Goal: Task Accomplishment & Management: Manage account settings

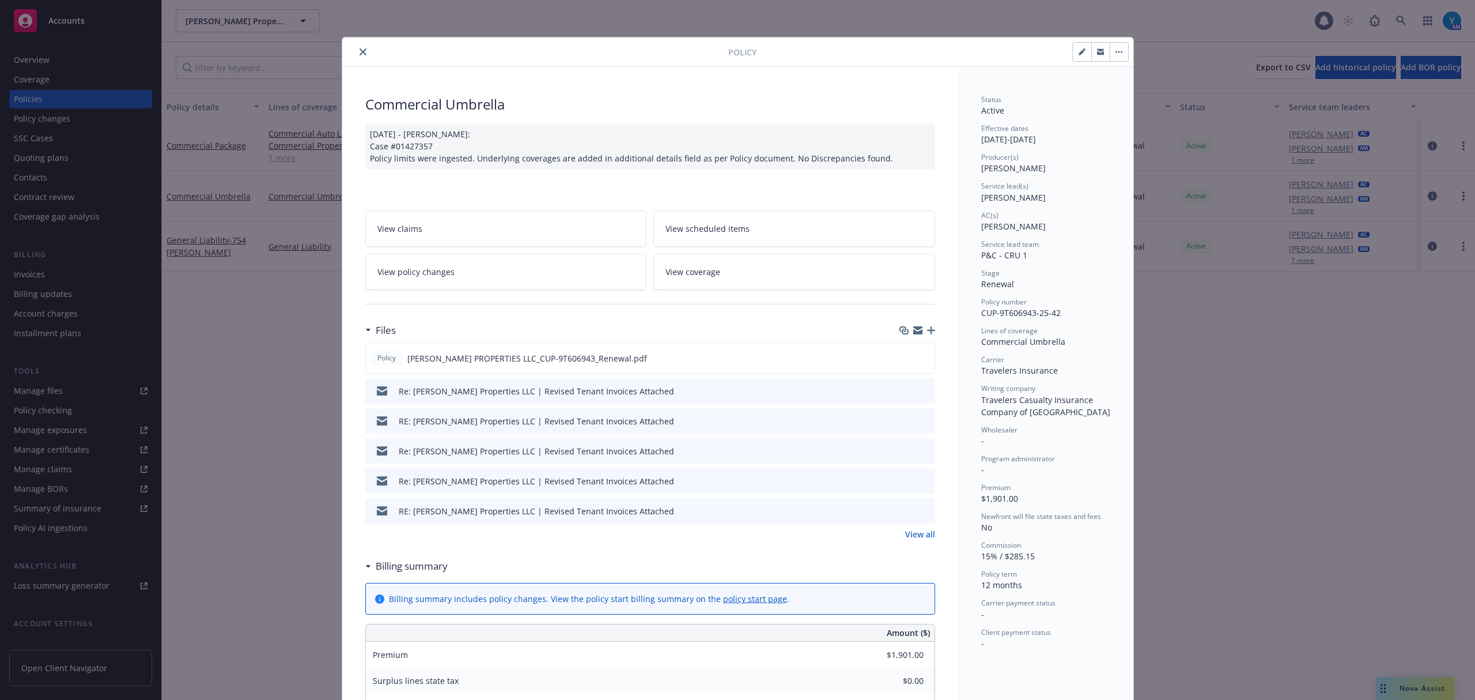
click at [718, 275] on link "View coverage" at bounding box center [795, 272] width 282 height 36
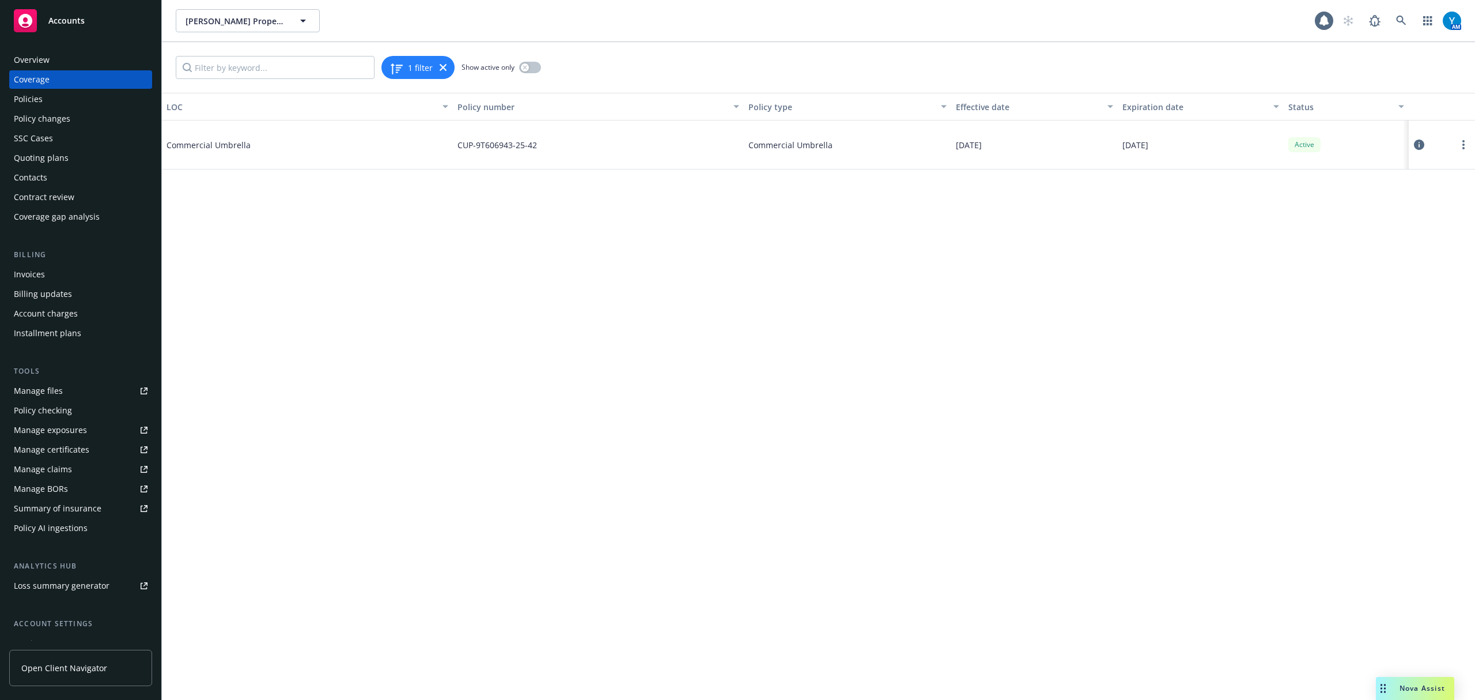
click at [1423, 141] on icon at bounding box center [1419, 144] width 10 height 10
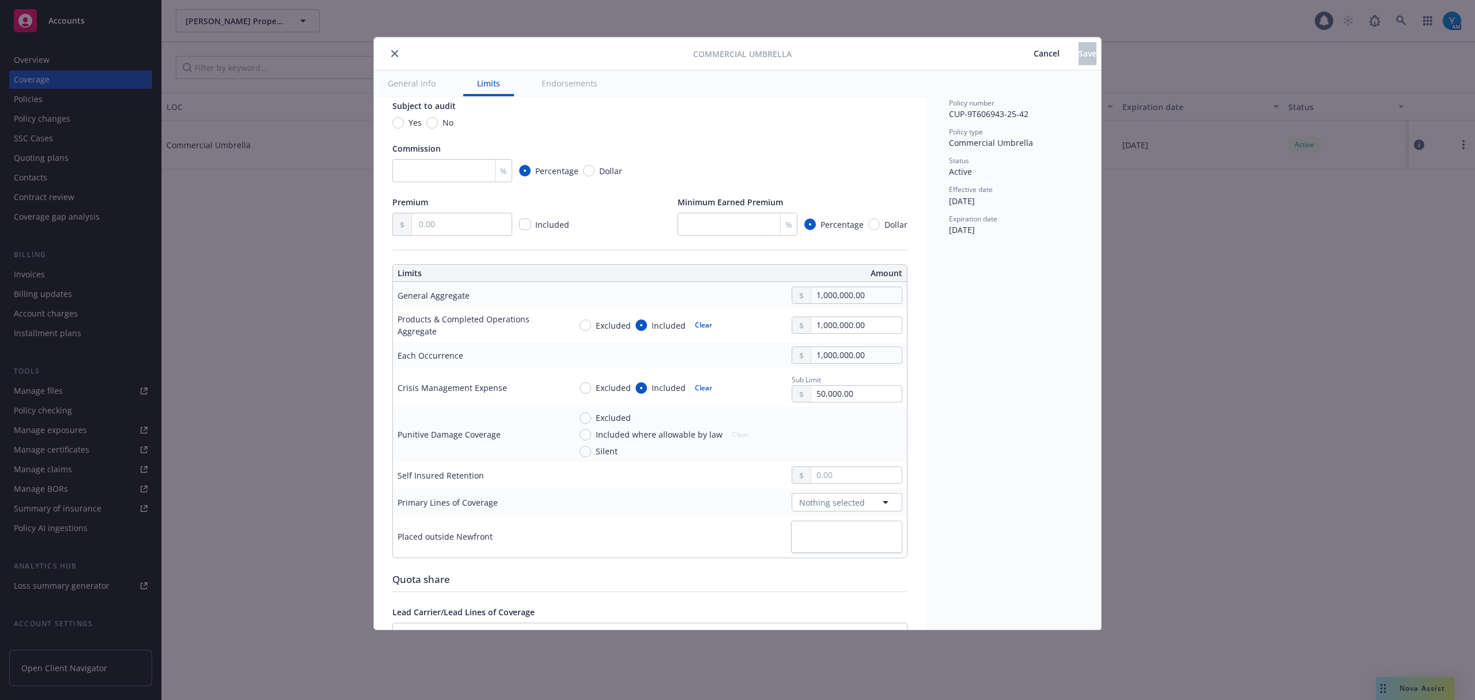
scroll to position [231, 0]
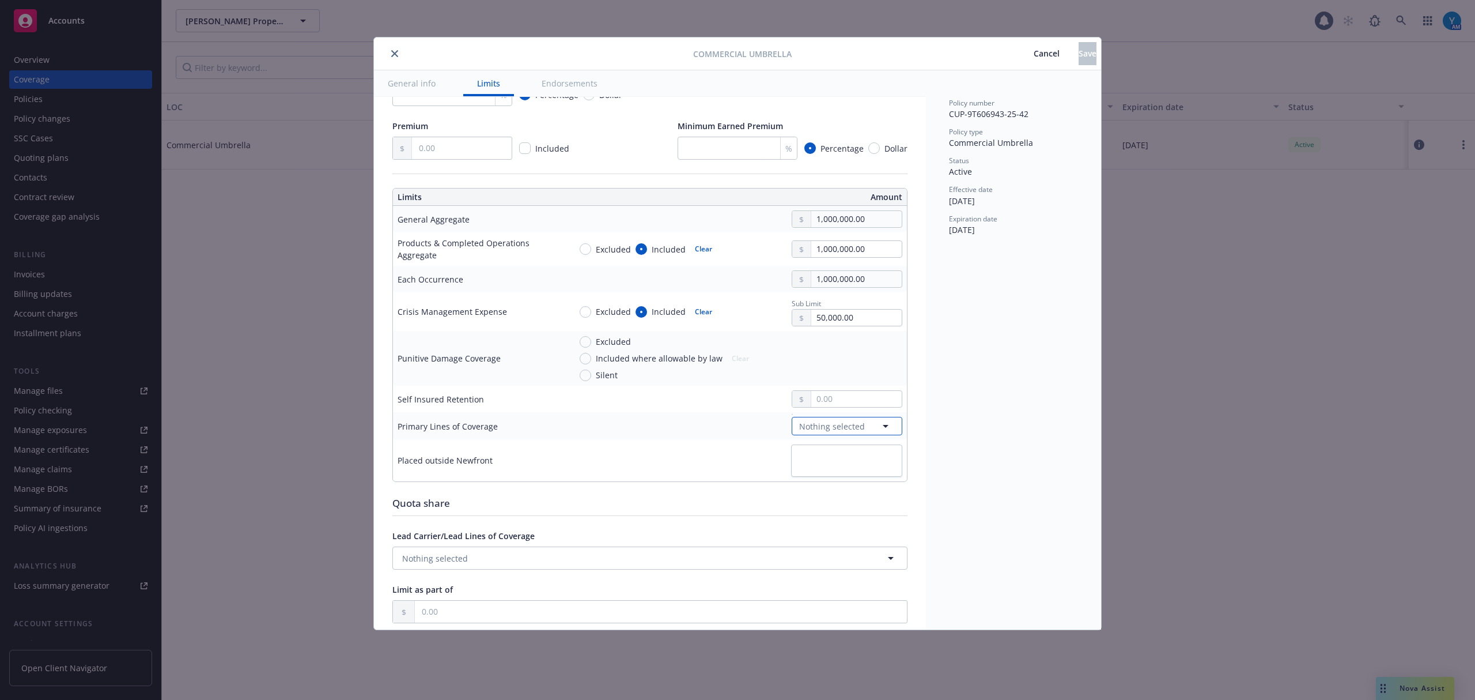
click at [849, 432] on span "Nothing selected" at bounding box center [832, 426] width 66 height 12
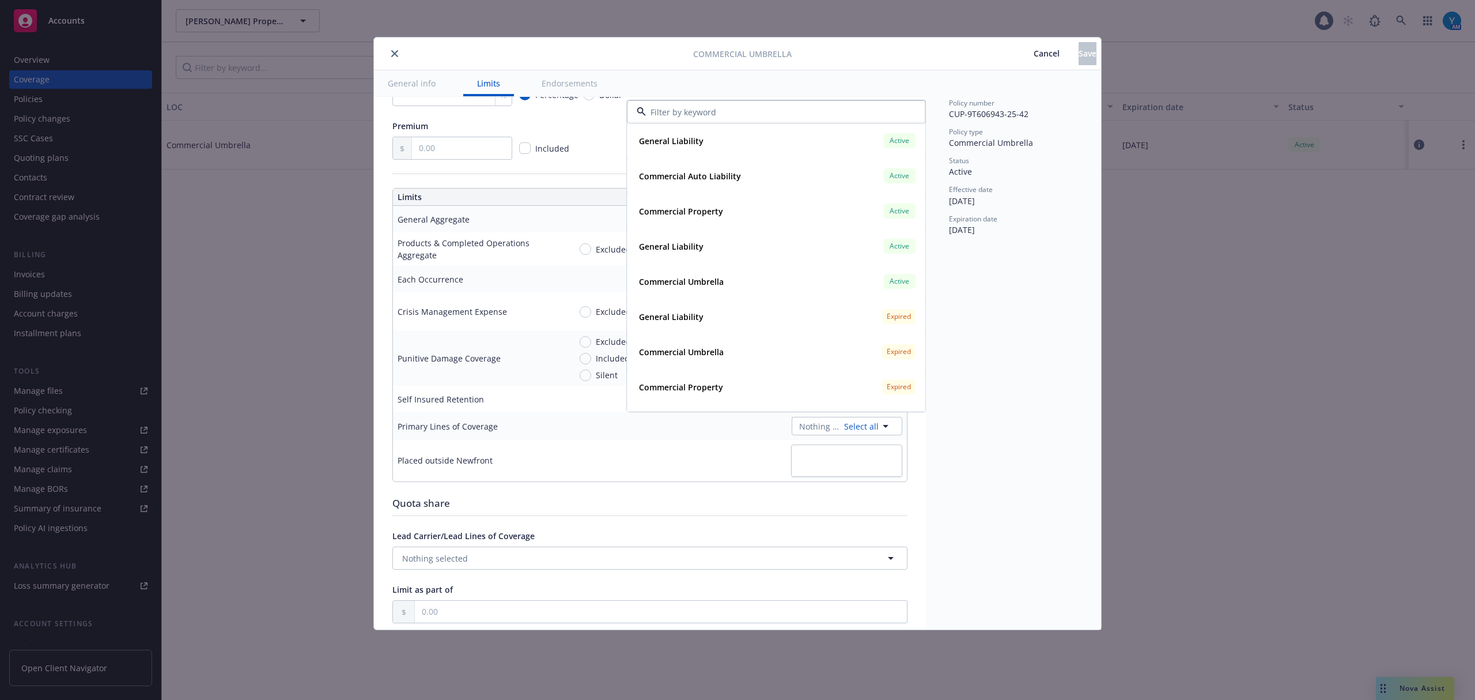
click at [390, 51] on button "close" at bounding box center [395, 54] width 14 height 14
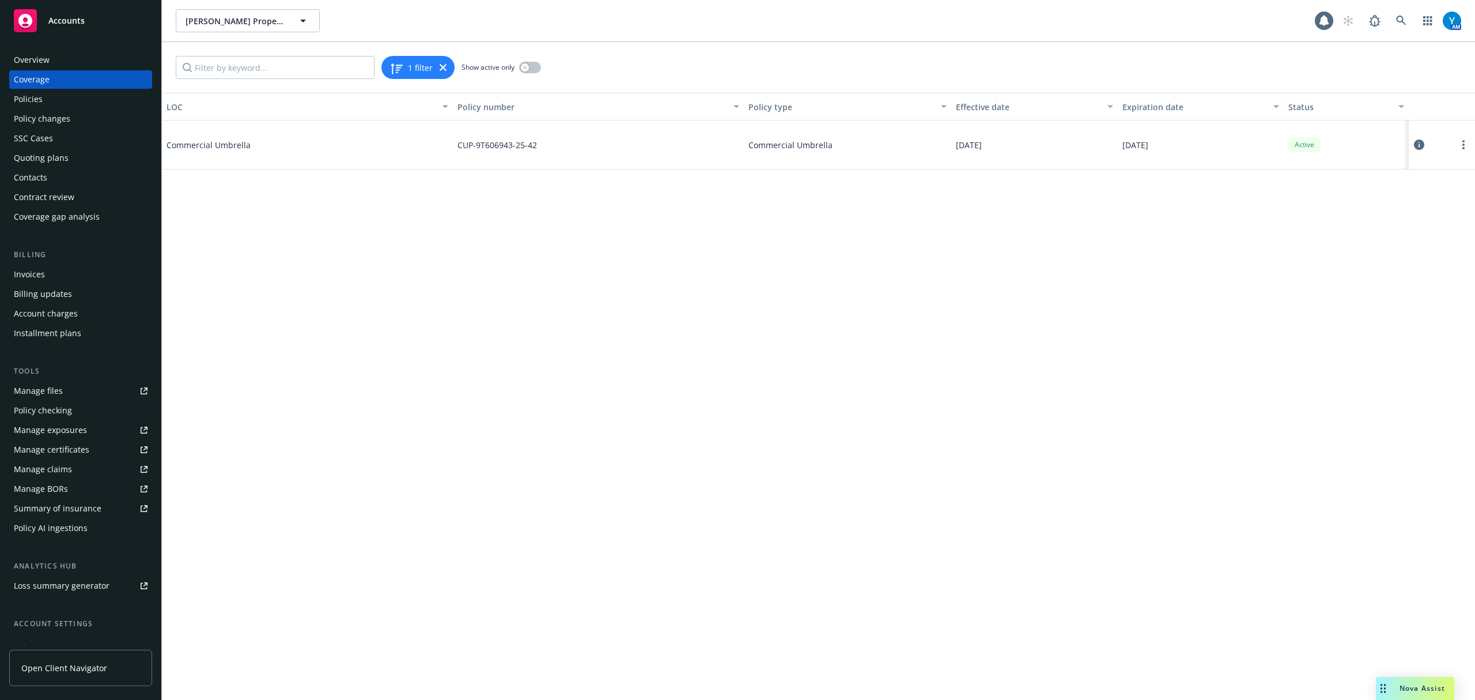
click at [53, 101] on div "Policies" at bounding box center [81, 99] width 134 height 18
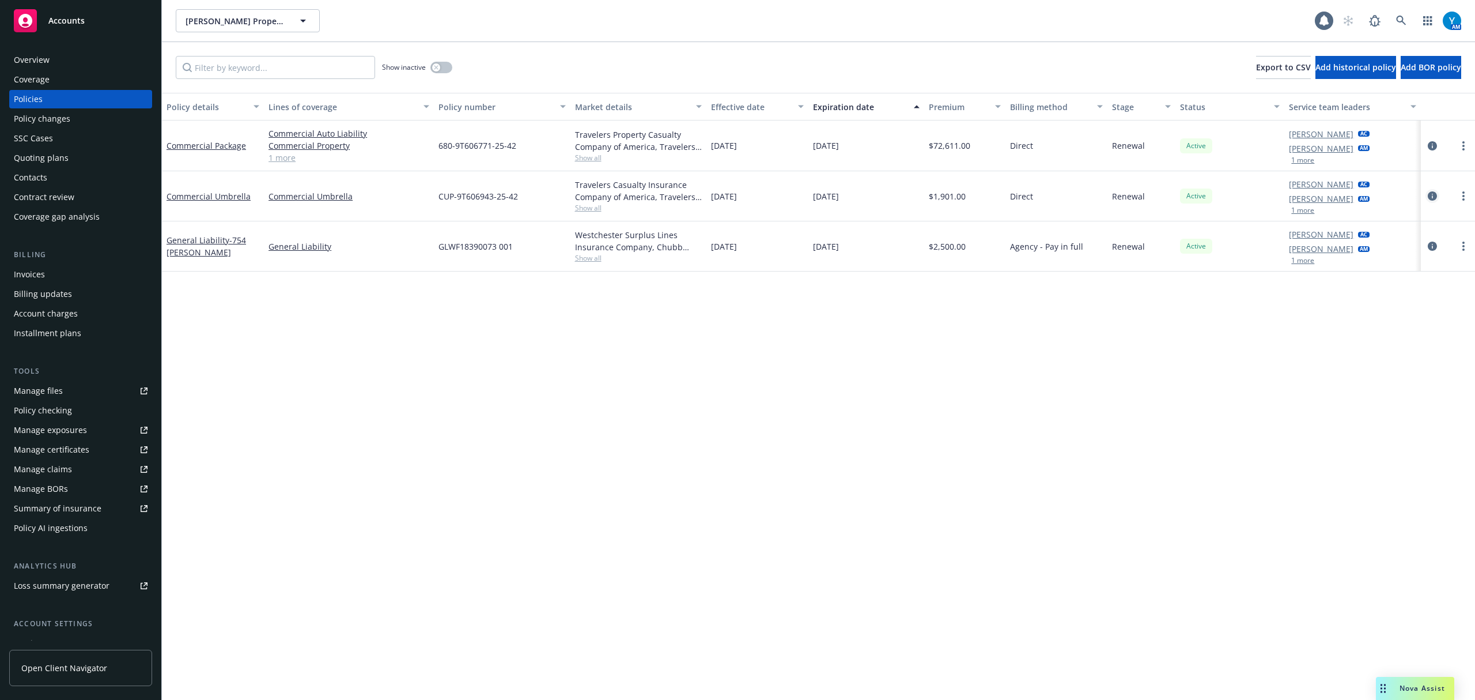
click at [1436, 196] on icon "circleInformation" at bounding box center [1432, 195] width 9 height 9
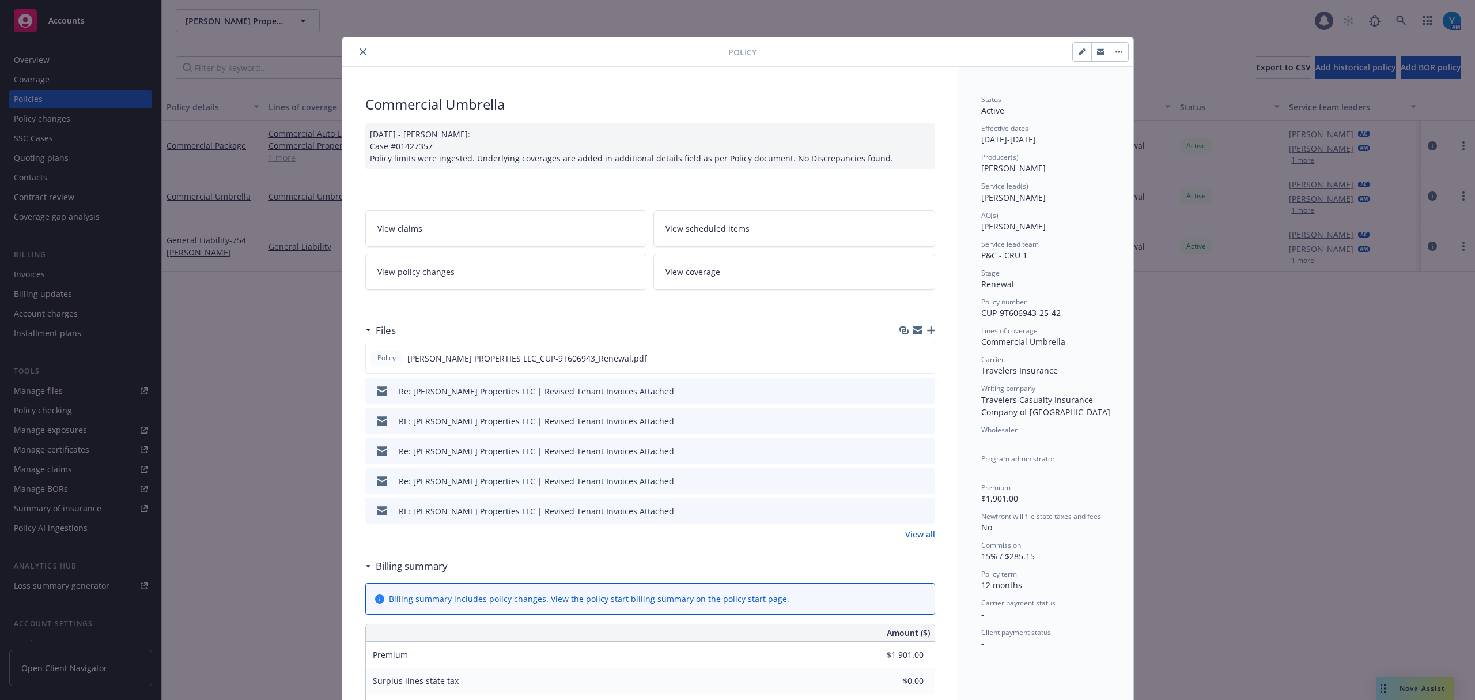
scroll to position [35, 0]
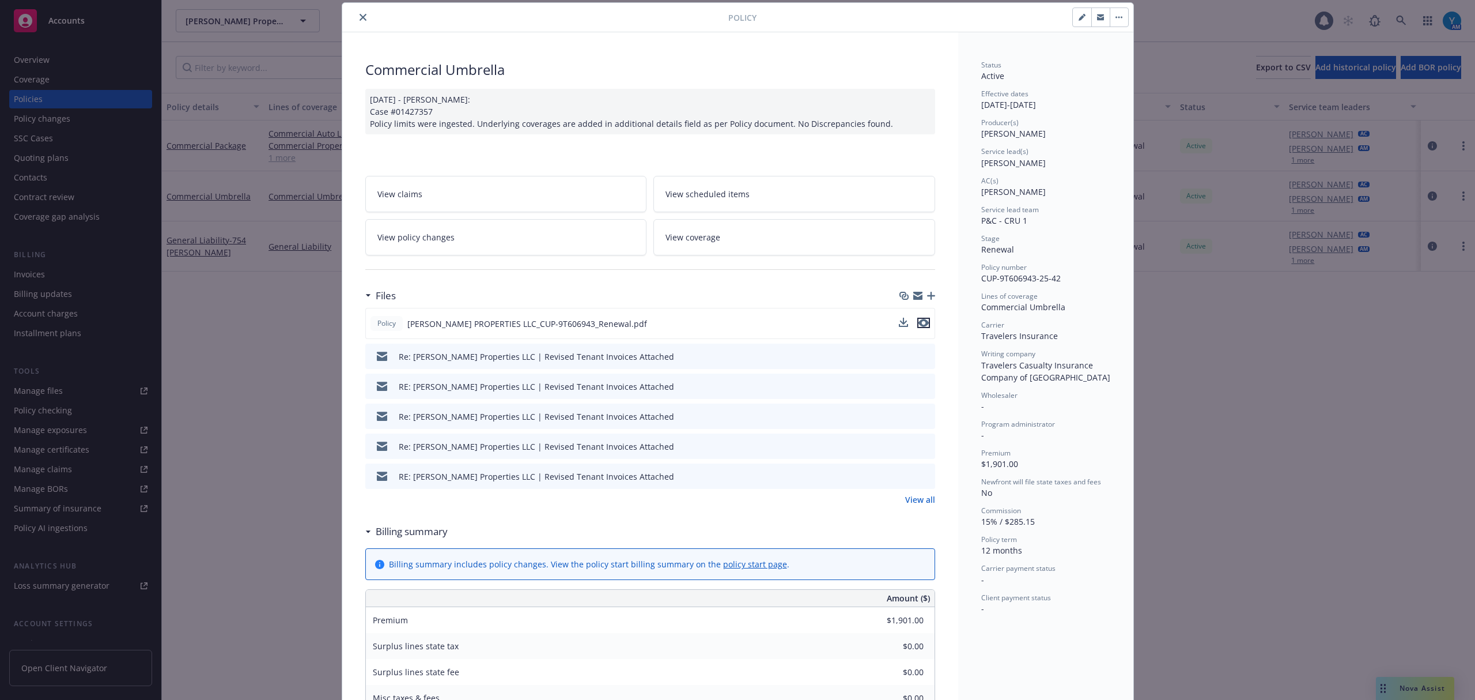
click at [919, 326] on icon "preview file" at bounding box center [924, 323] width 10 height 8
drag, startPoint x: 771, startPoint y: 226, endPoint x: 810, endPoint y: 220, distance: 39.1
click at [771, 226] on link "View coverage" at bounding box center [795, 237] width 282 height 36
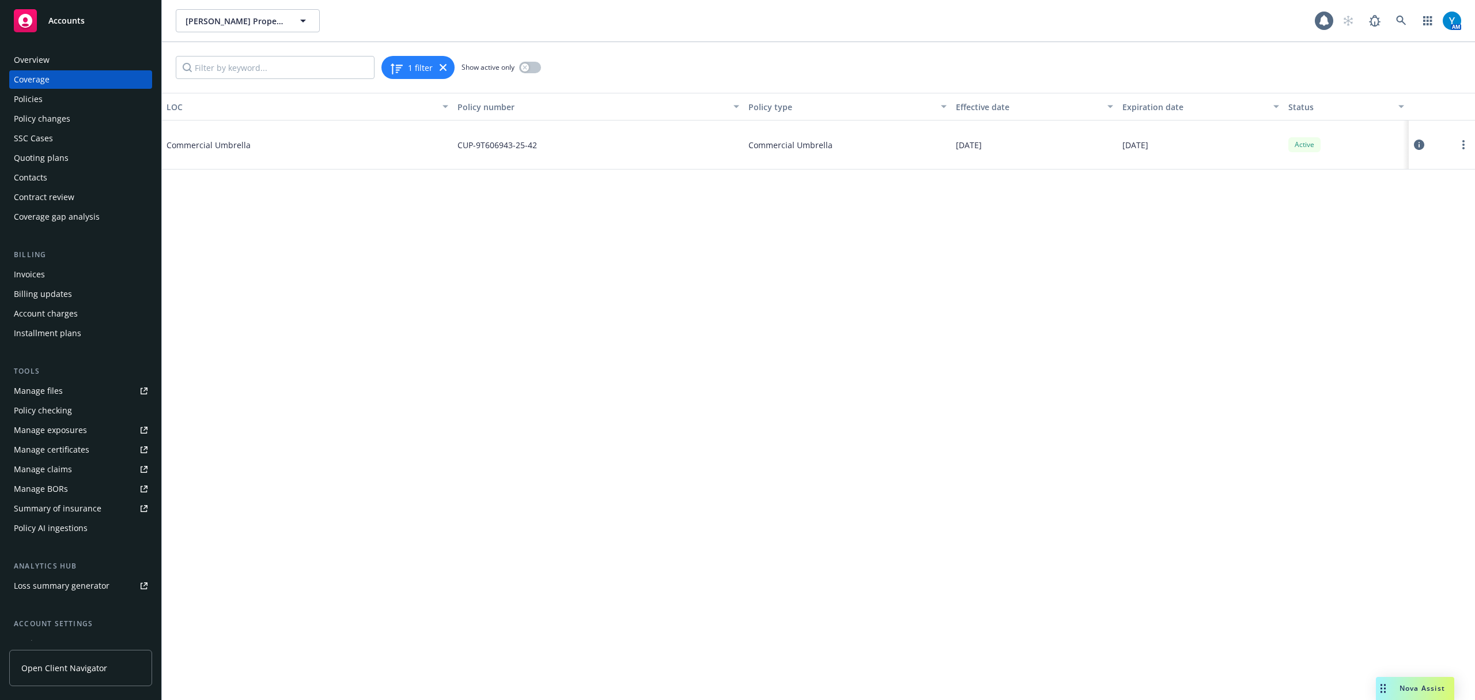
click at [1421, 139] on icon at bounding box center [1419, 144] width 10 height 10
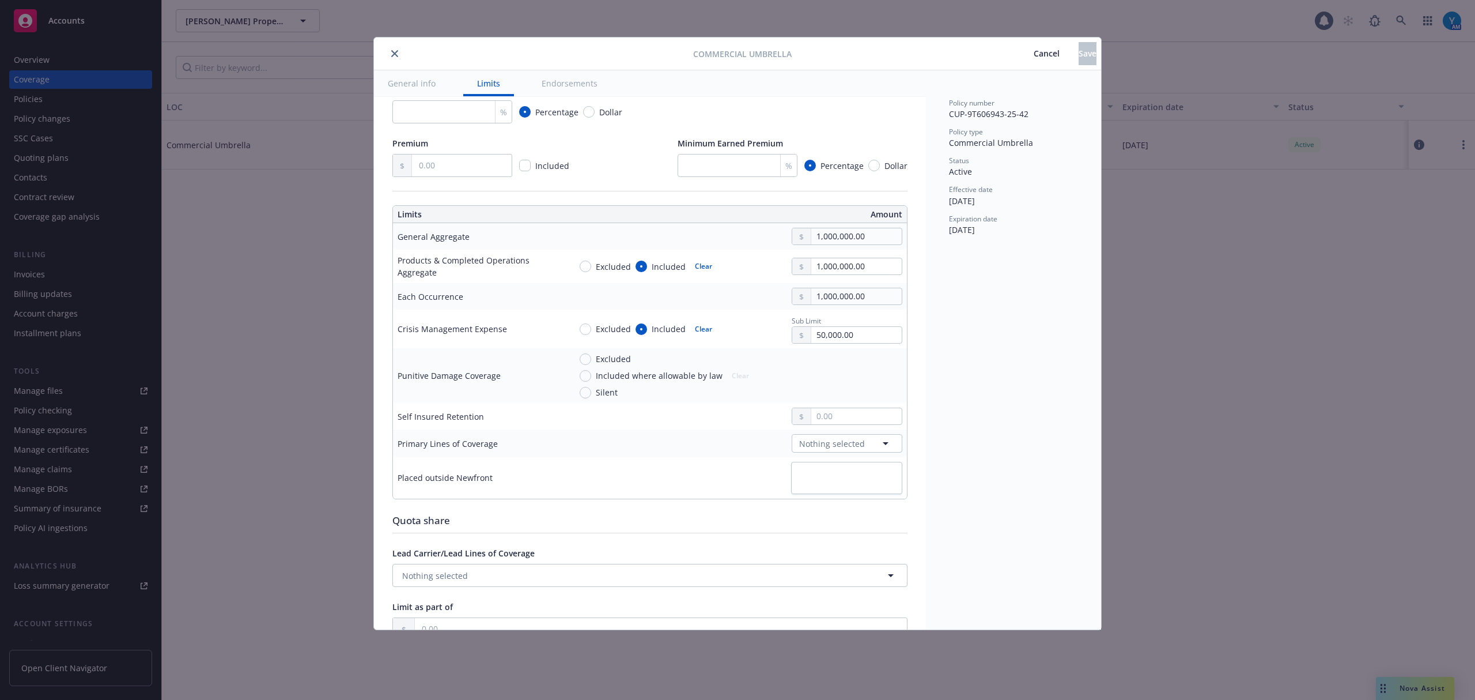
scroll to position [231, 0]
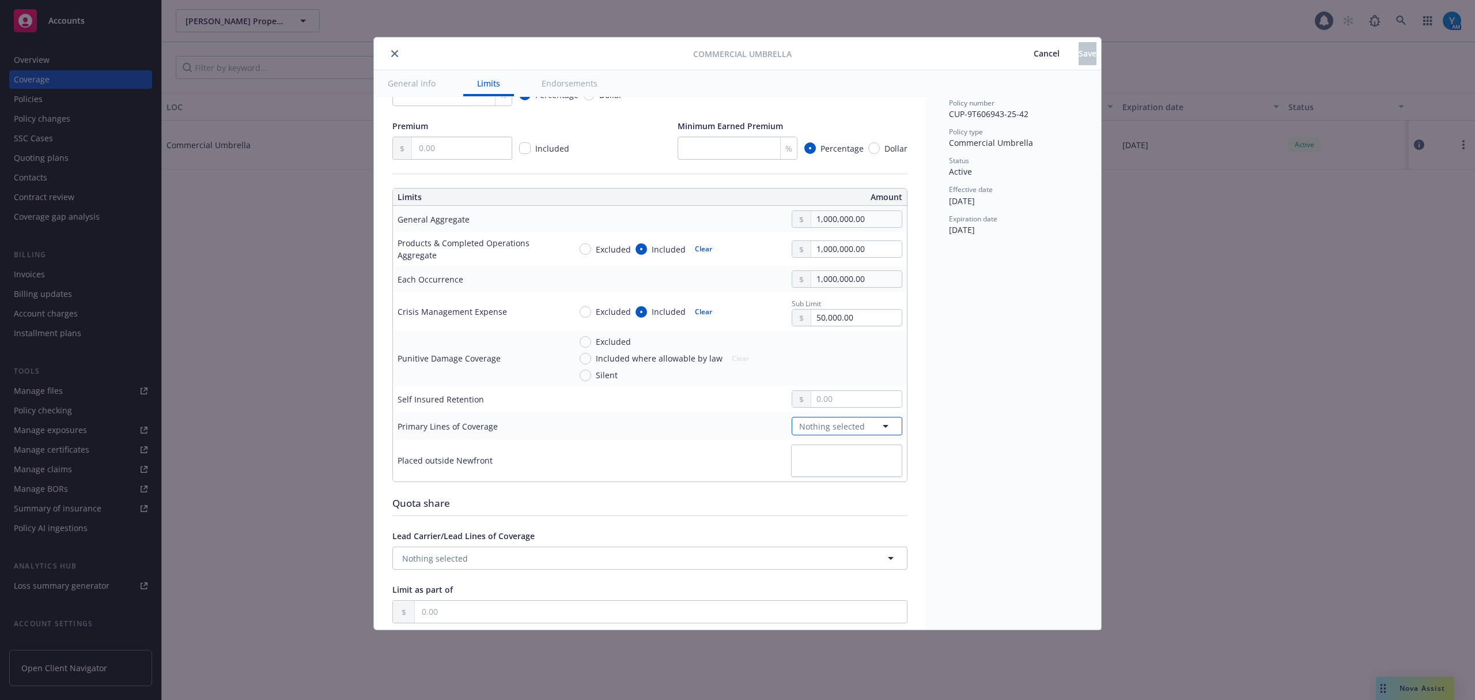
click at [823, 429] on span "Nothing selected" at bounding box center [832, 426] width 66 height 12
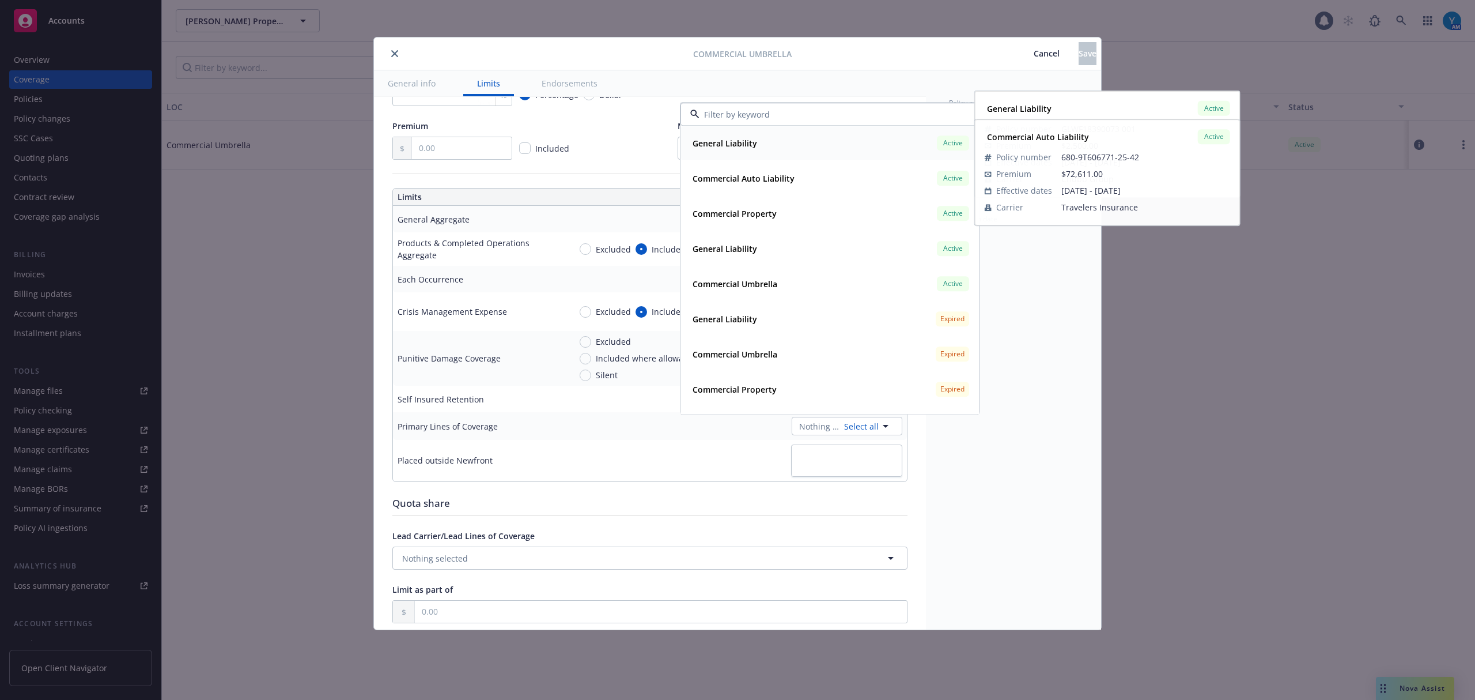
click at [787, 141] on div "General Liability Active" at bounding box center [830, 143] width 284 height 20
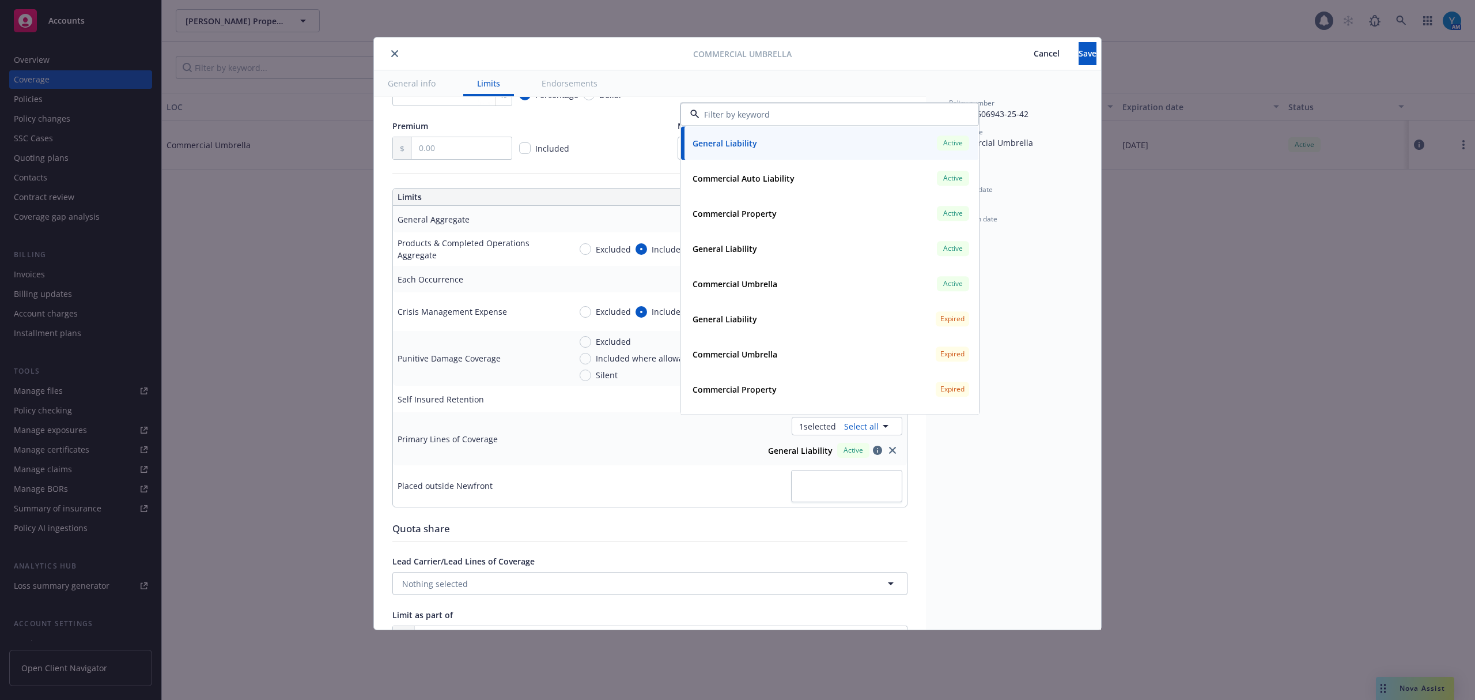
click at [1081, 40] on div "Commercial Umbrella Cancel Save" at bounding box center [737, 53] width 727 height 33
click at [1081, 56] on button "Save" at bounding box center [1088, 53] width 18 height 23
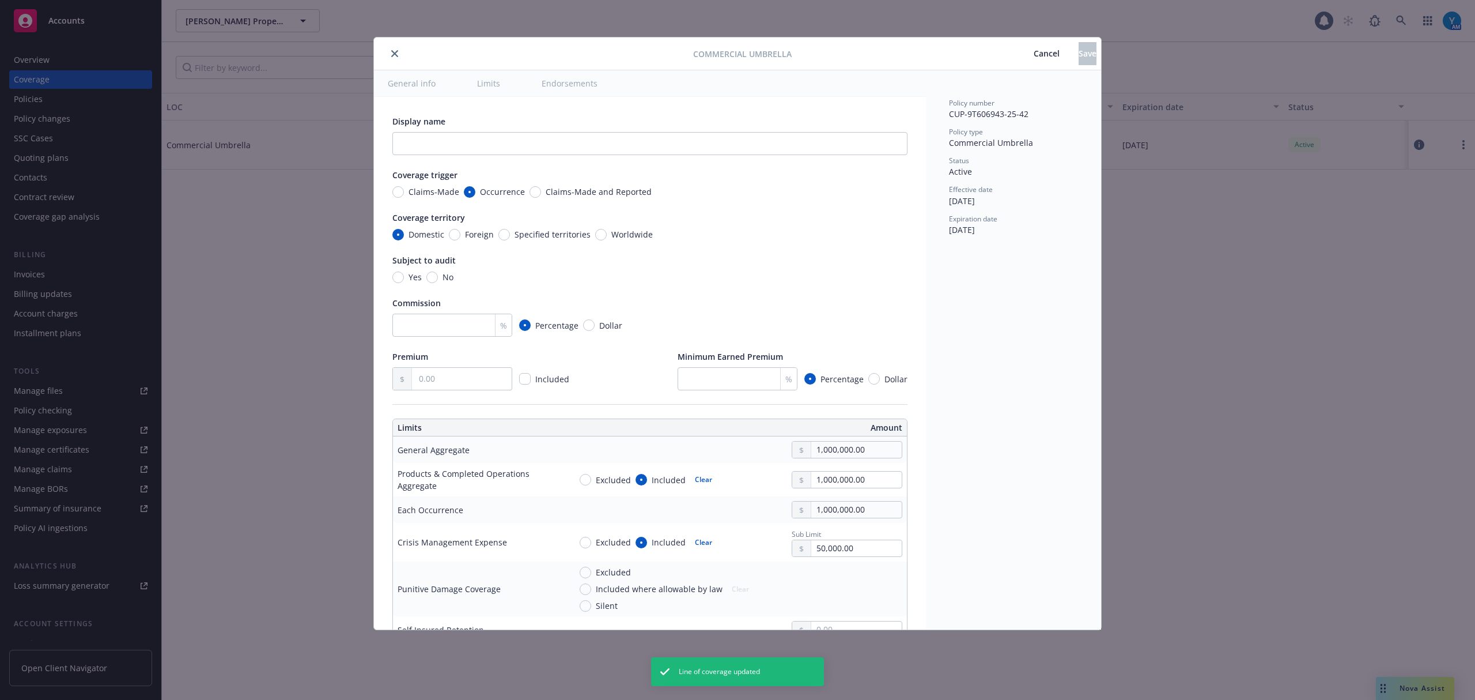
type textarea "x"
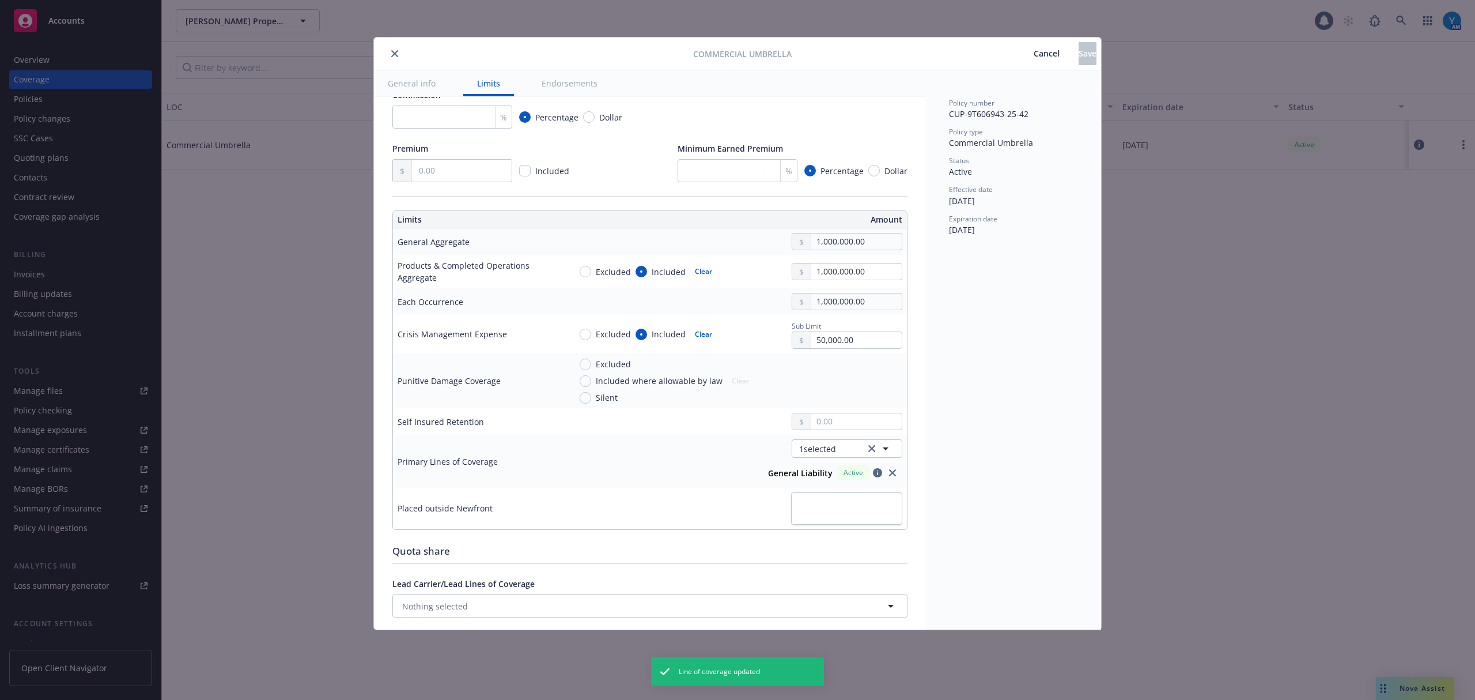
scroll to position [231, 0]
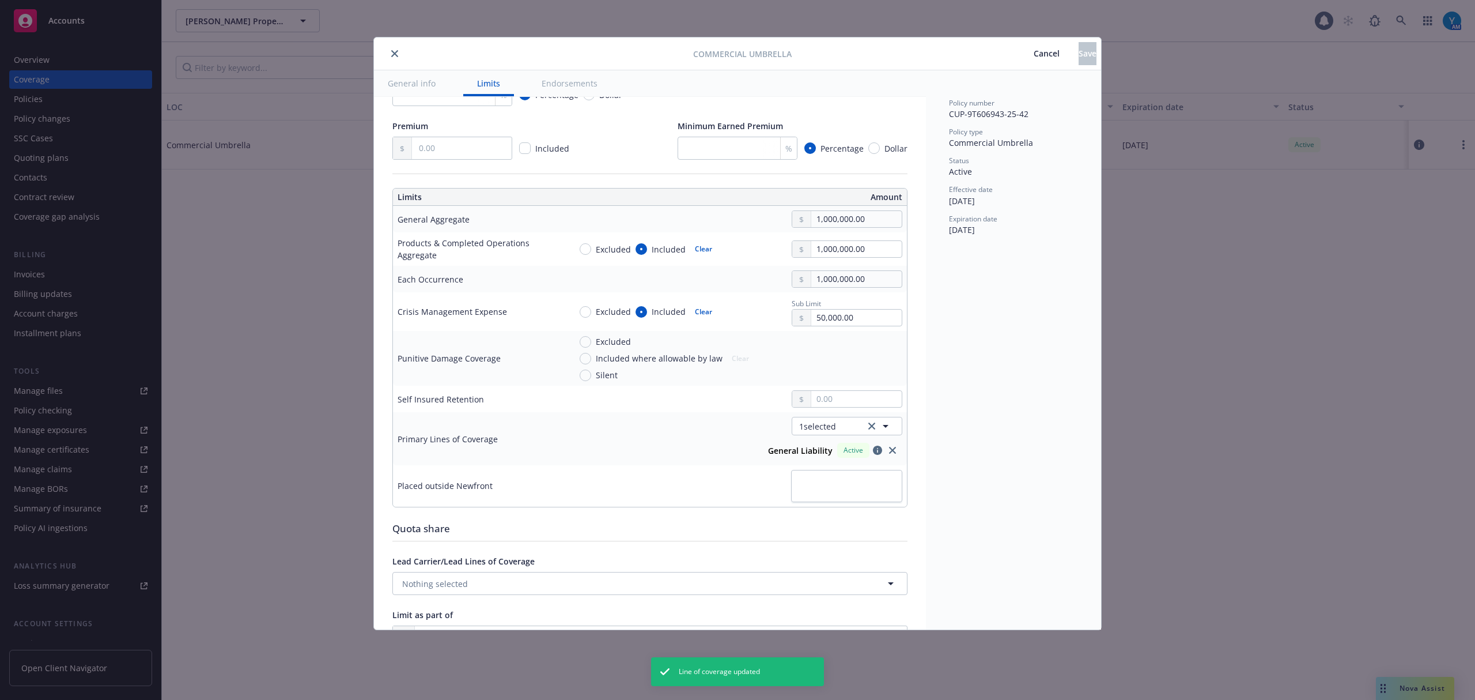
click at [394, 51] on icon "close" at bounding box center [394, 53] width 7 height 7
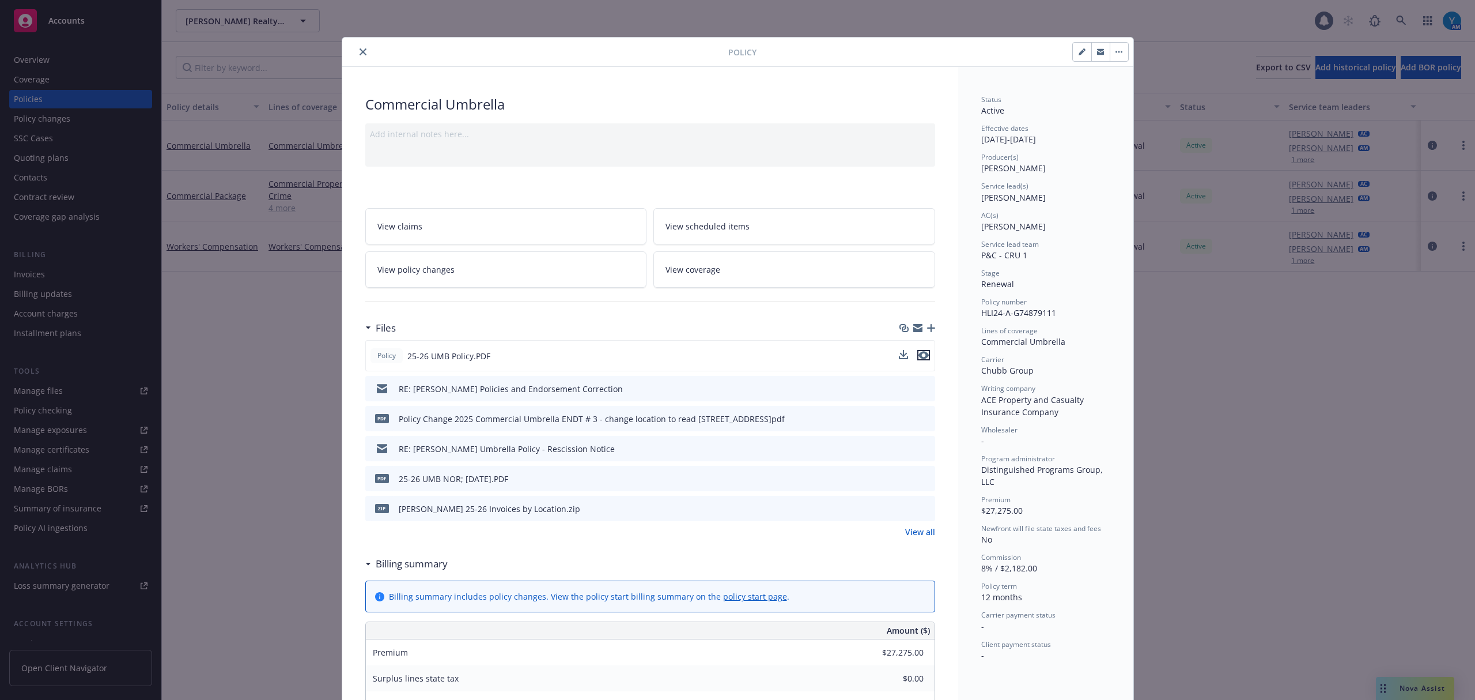
click at [920, 358] on icon "preview file" at bounding box center [924, 355] width 10 height 8
drag, startPoint x: 743, startPoint y: 266, endPoint x: 816, endPoint y: 257, distance: 73.7
click at [742, 265] on link "View coverage" at bounding box center [795, 269] width 282 height 36
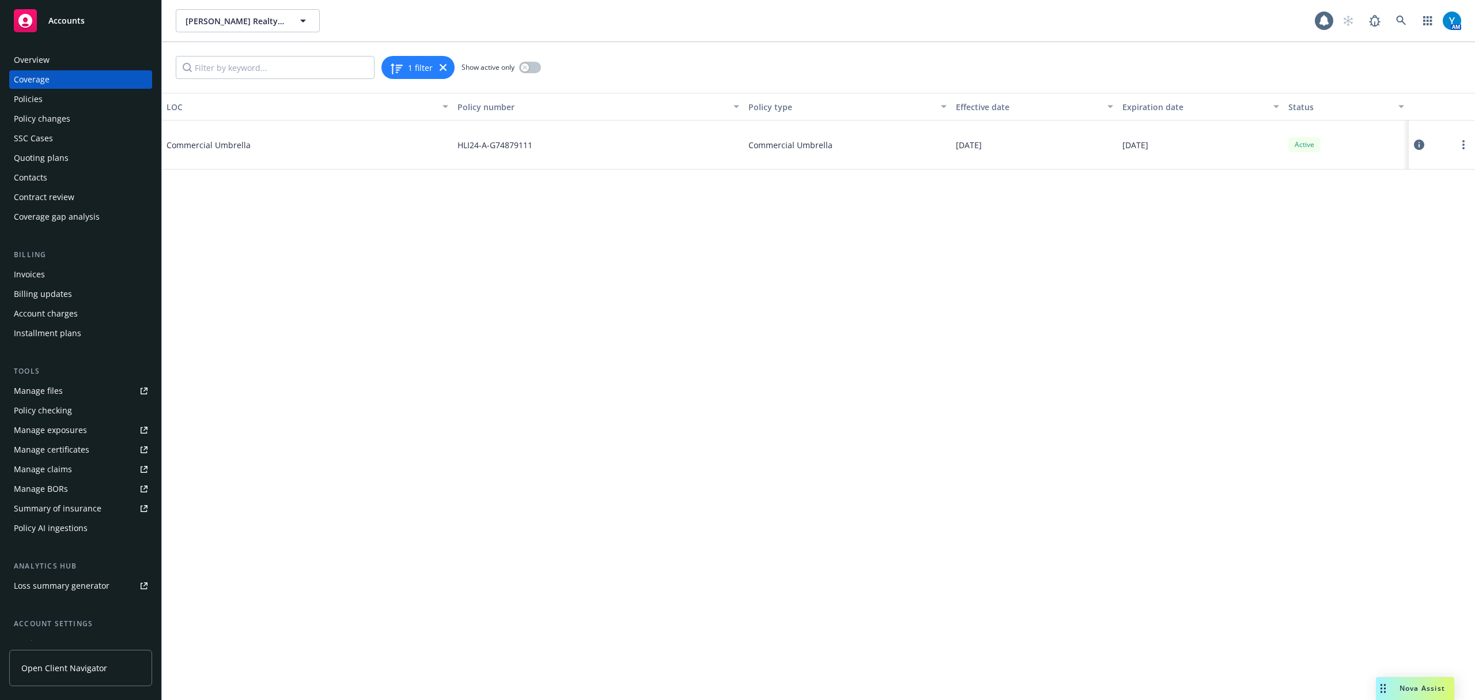
click at [1418, 137] on button at bounding box center [1420, 144] width 12 height 23
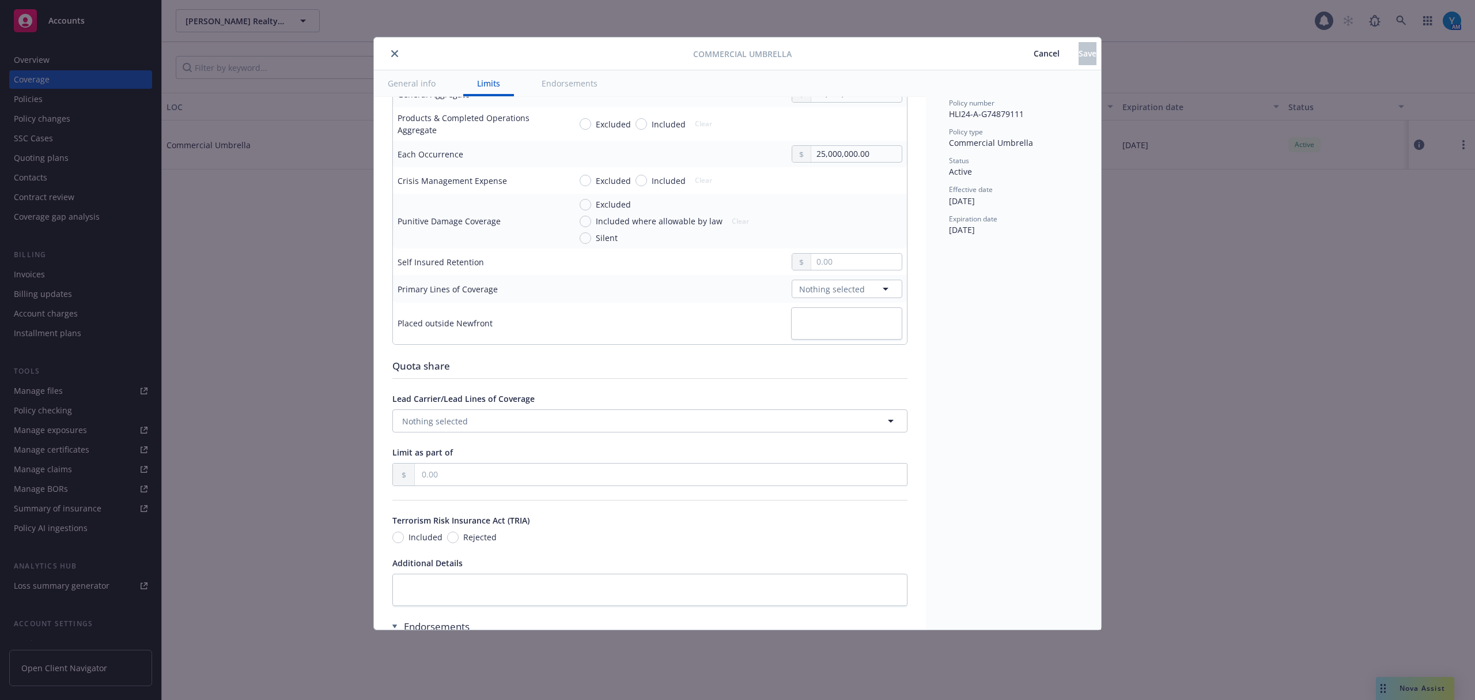
scroll to position [384, 0]
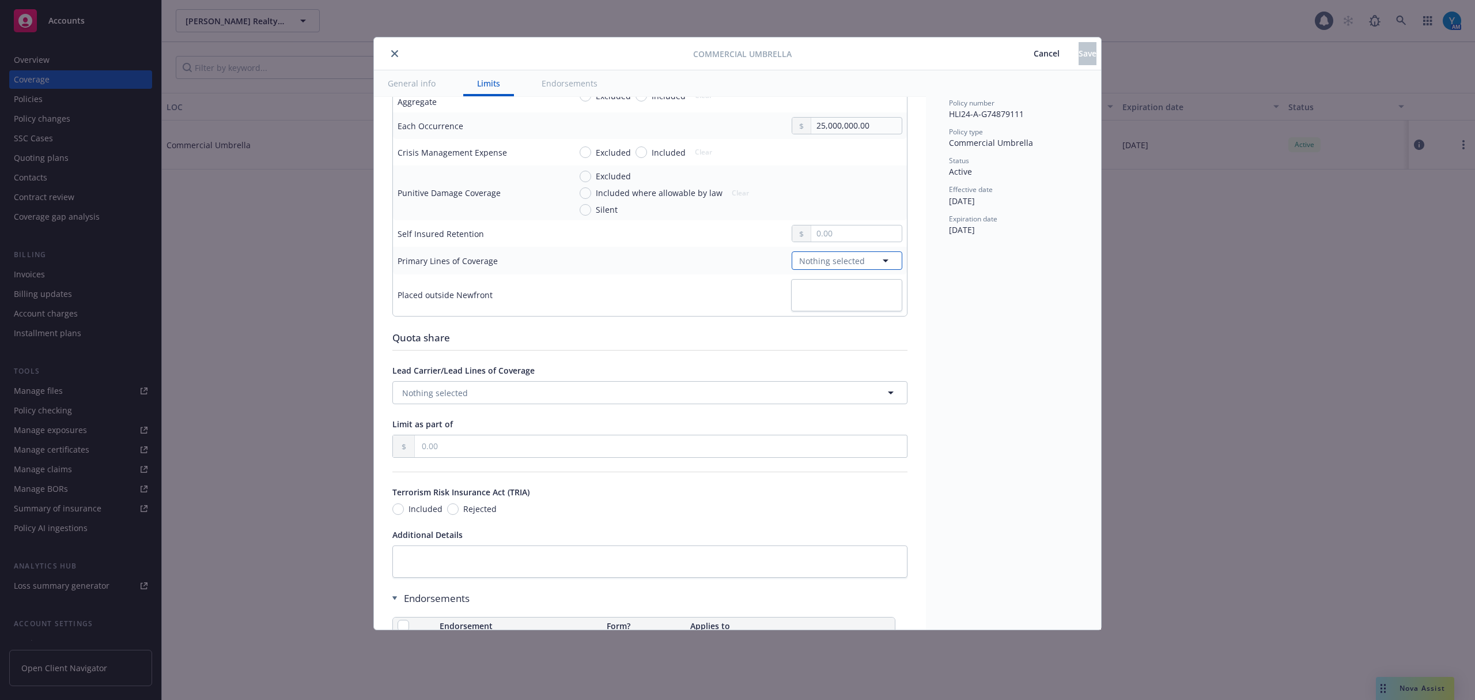
click at [819, 267] on button "Nothing selected" at bounding box center [847, 260] width 111 height 18
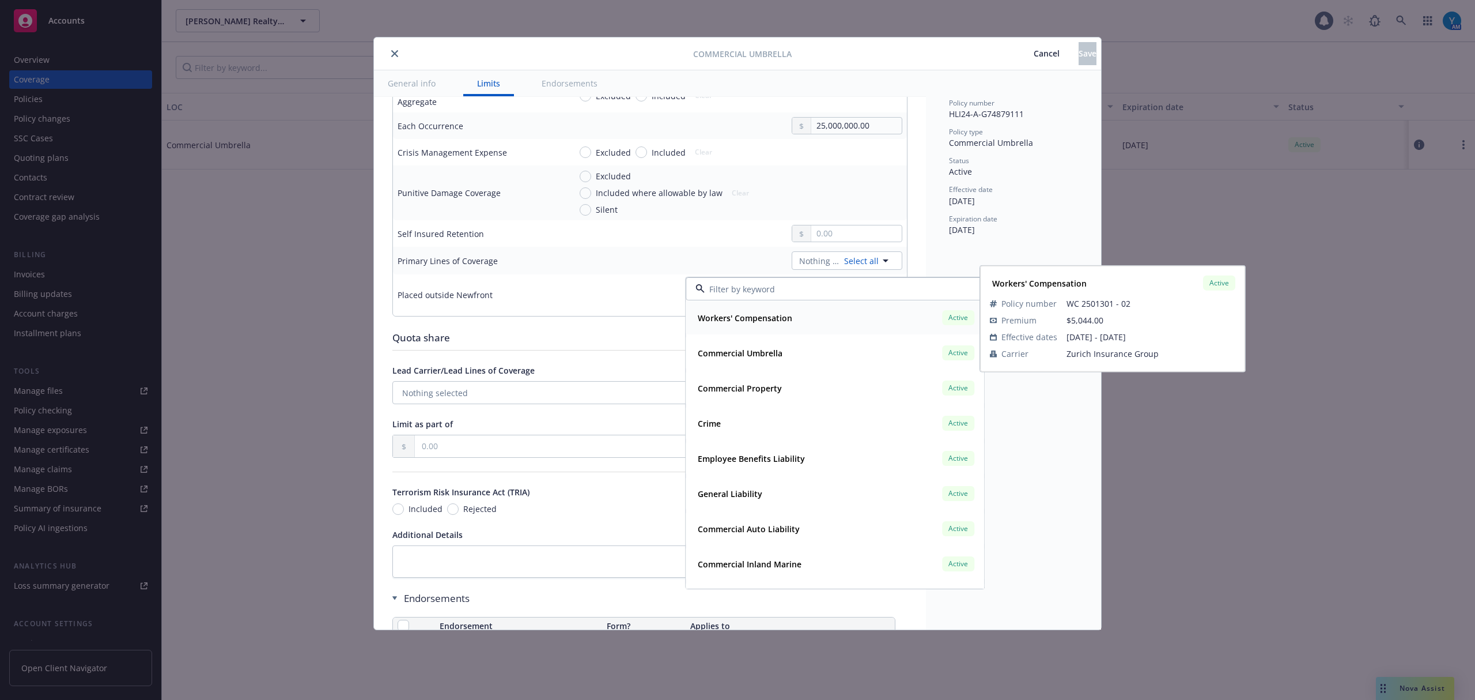
click at [769, 289] on input at bounding box center [833, 289] width 256 height 12
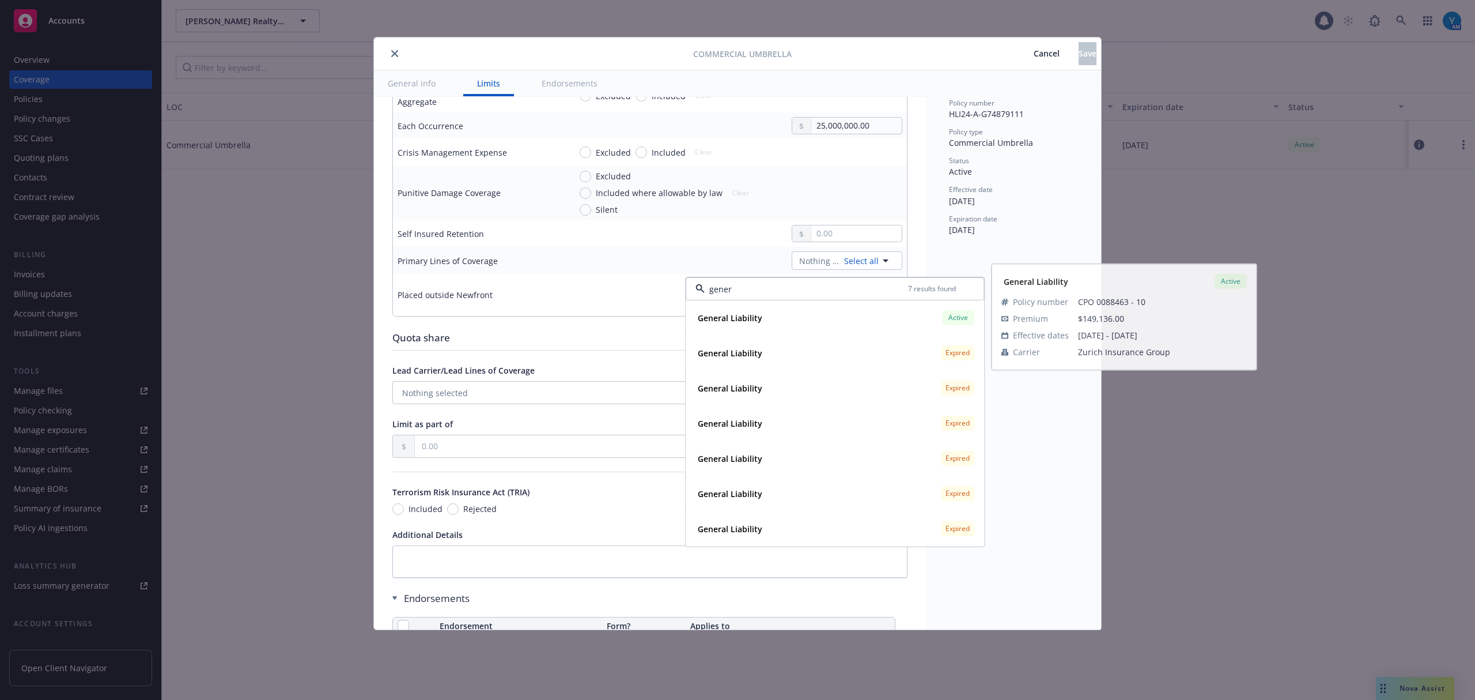
type input "genera"
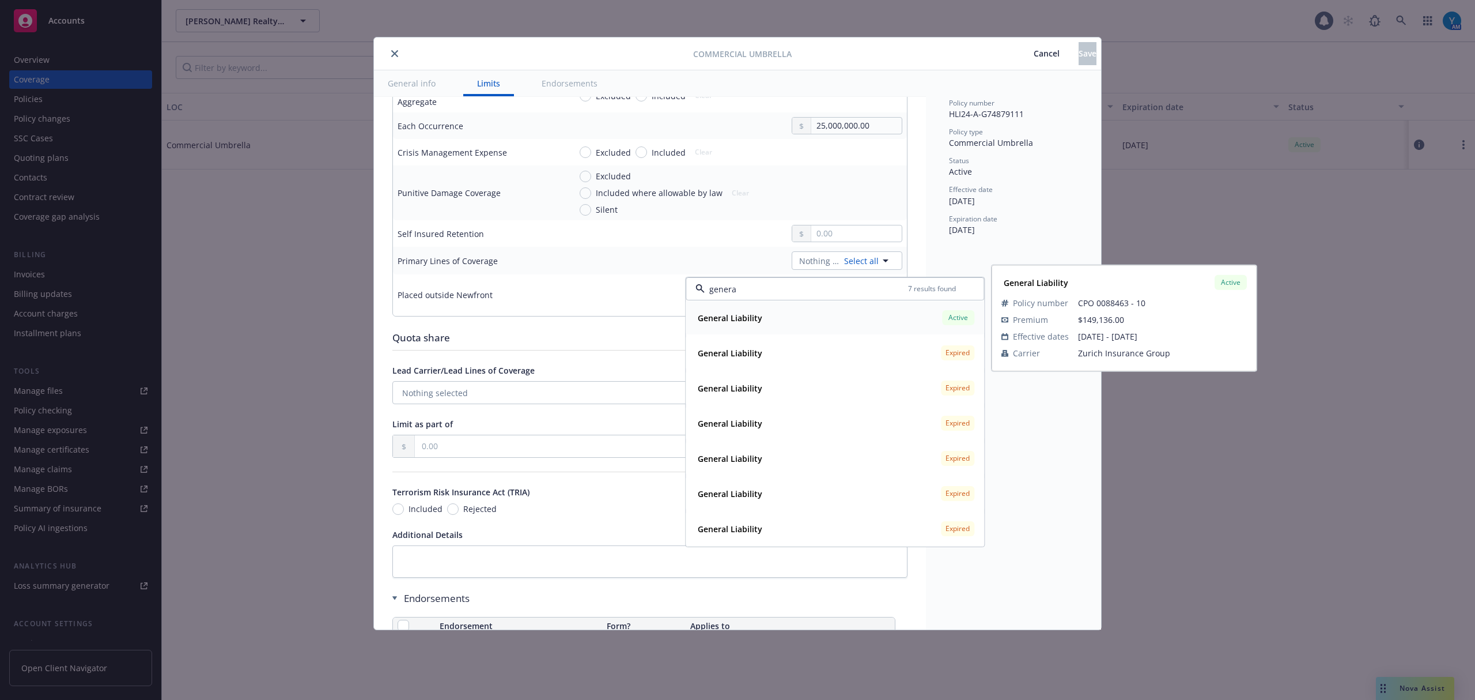
click at [803, 319] on div "General Liability Active" at bounding box center [835, 318] width 284 height 20
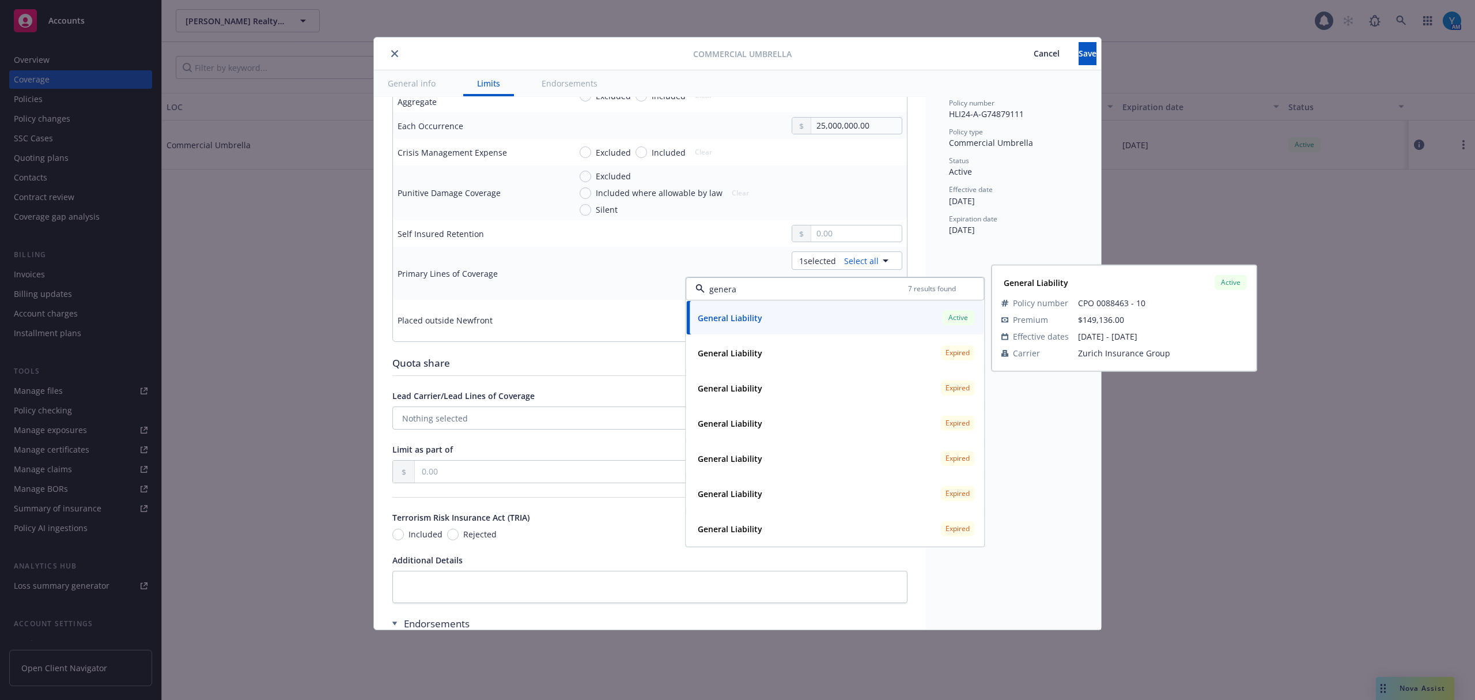
click at [783, 289] on input "genera" at bounding box center [806, 289] width 203 height 12
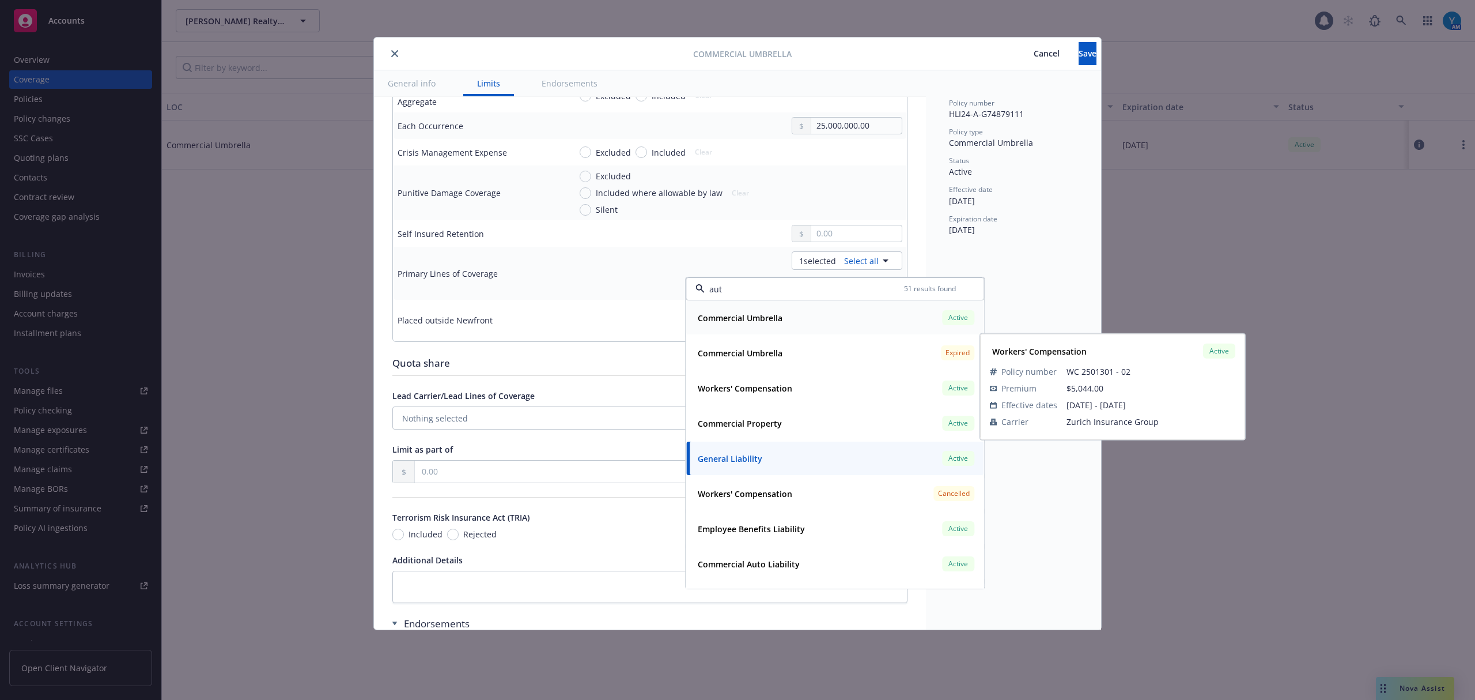
type input "auto"
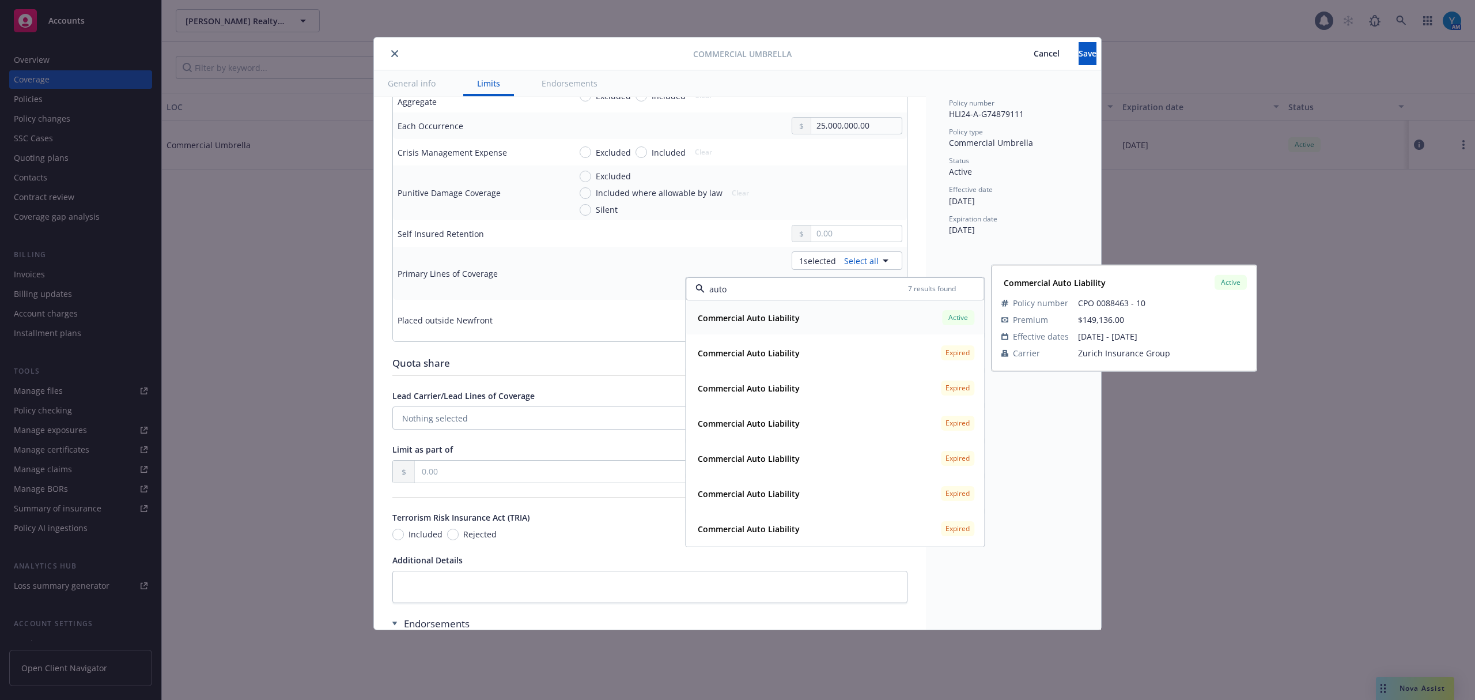
click at [801, 320] on div "Commercial Auto Liability" at bounding box center [747, 317] width 109 height 17
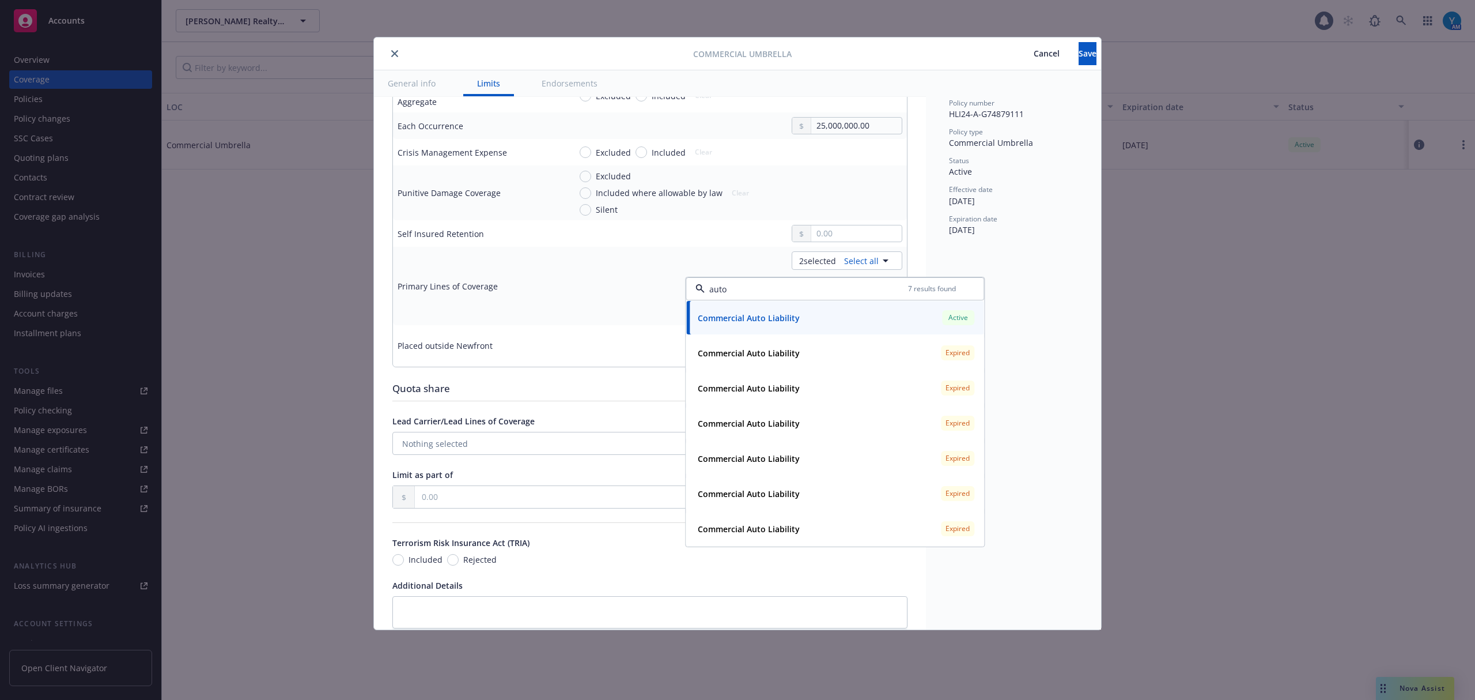
drag, startPoint x: 750, startPoint y: 289, endPoint x: 666, endPoint y: 290, distance: 84.2
click at [666, 290] on div "2 selected Select all General Liability Active Commercial Auto Liability Active…" at bounding box center [737, 285] width 332 height 69
drag, startPoint x: 752, startPoint y: 291, endPoint x: 705, endPoint y: 290, distance: 46.1
click at [705, 290] on input "auto" at bounding box center [806, 289] width 203 height 12
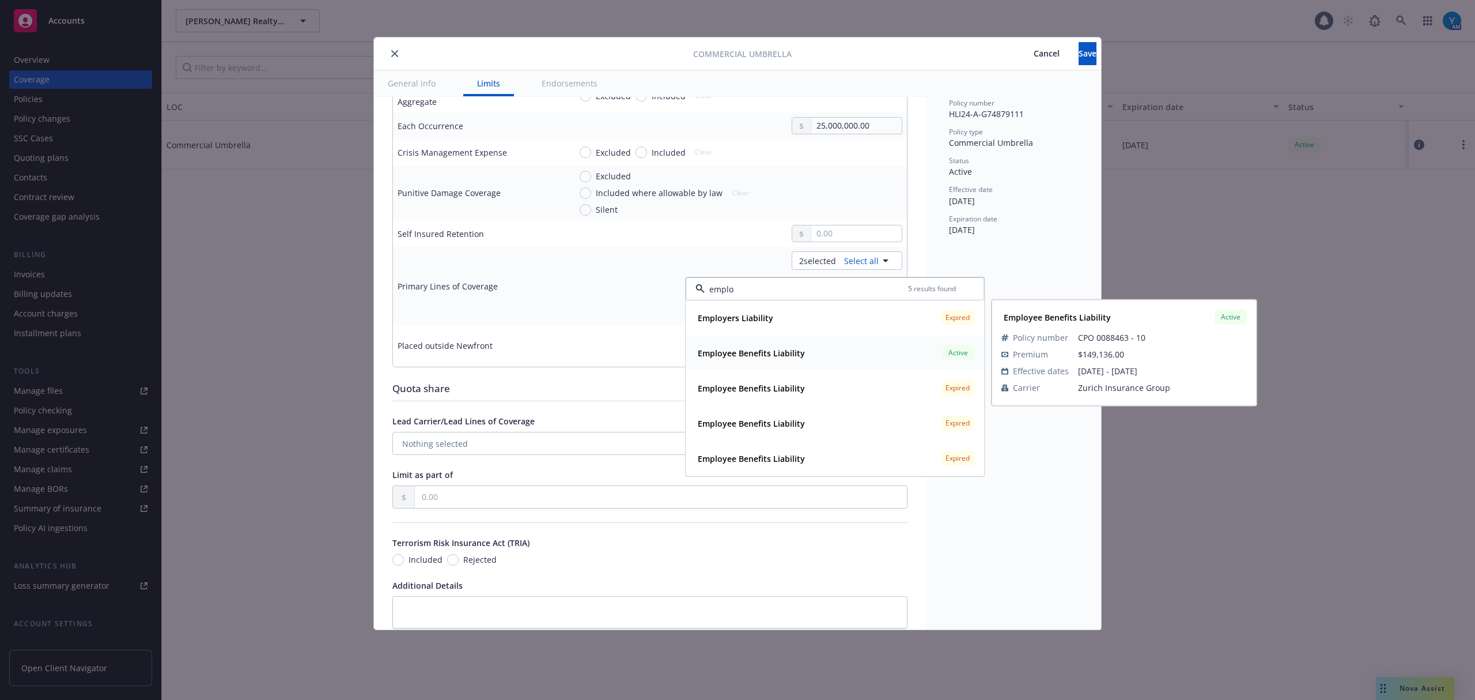
click at [765, 355] on strong "Employee Benefits Liability" at bounding box center [751, 353] width 107 height 11
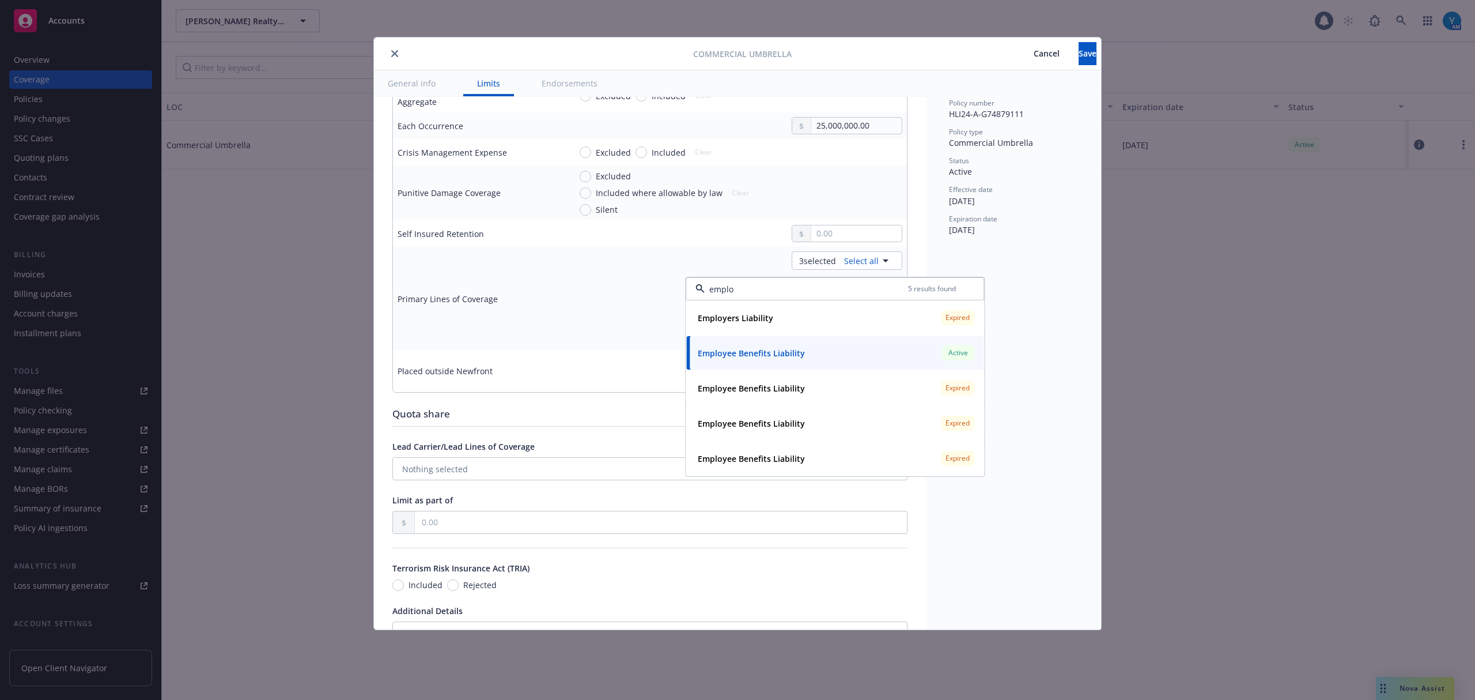
type input "emplo"
click at [912, 173] on div "Display name Coverage trigger Claims-Made Occurrence Claims-Made and Reported C…" at bounding box center [650, 396] width 552 height 1366
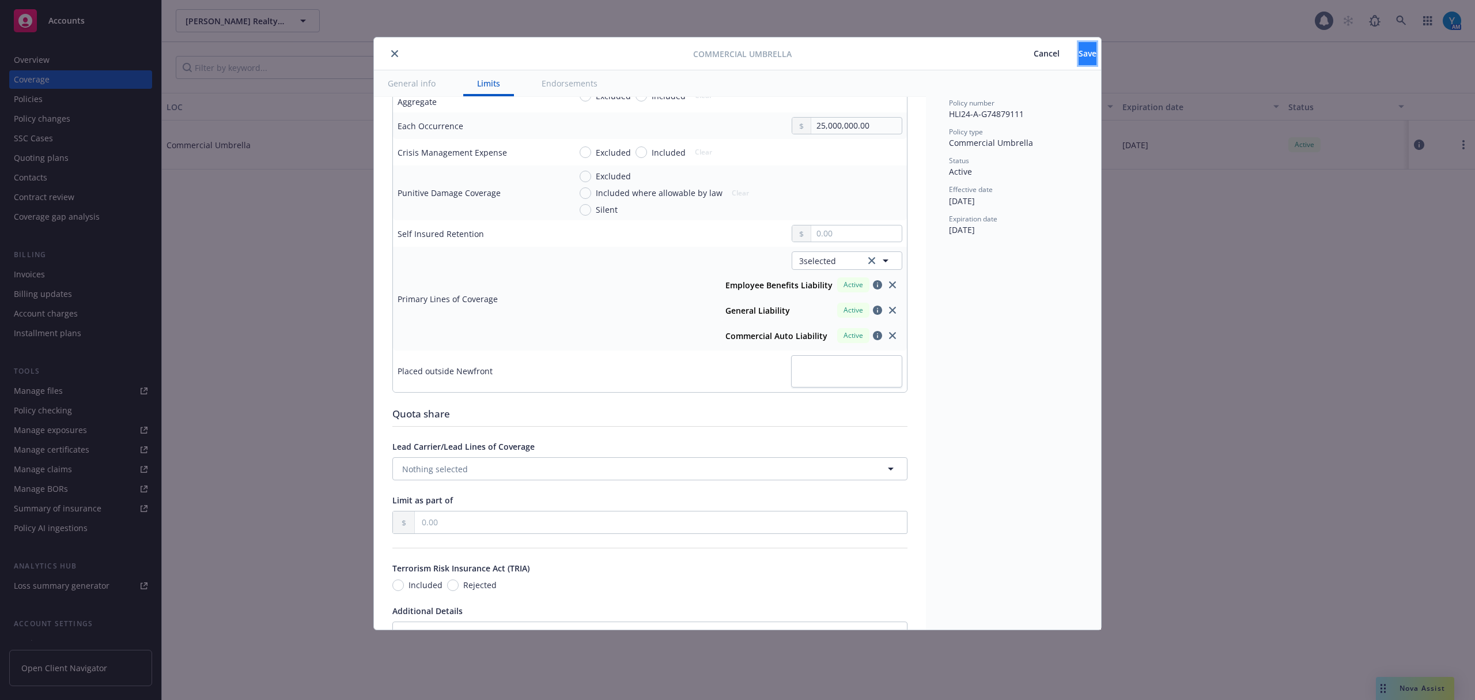
click at [1079, 53] on span "Save" at bounding box center [1088, 53] width 18 height 11
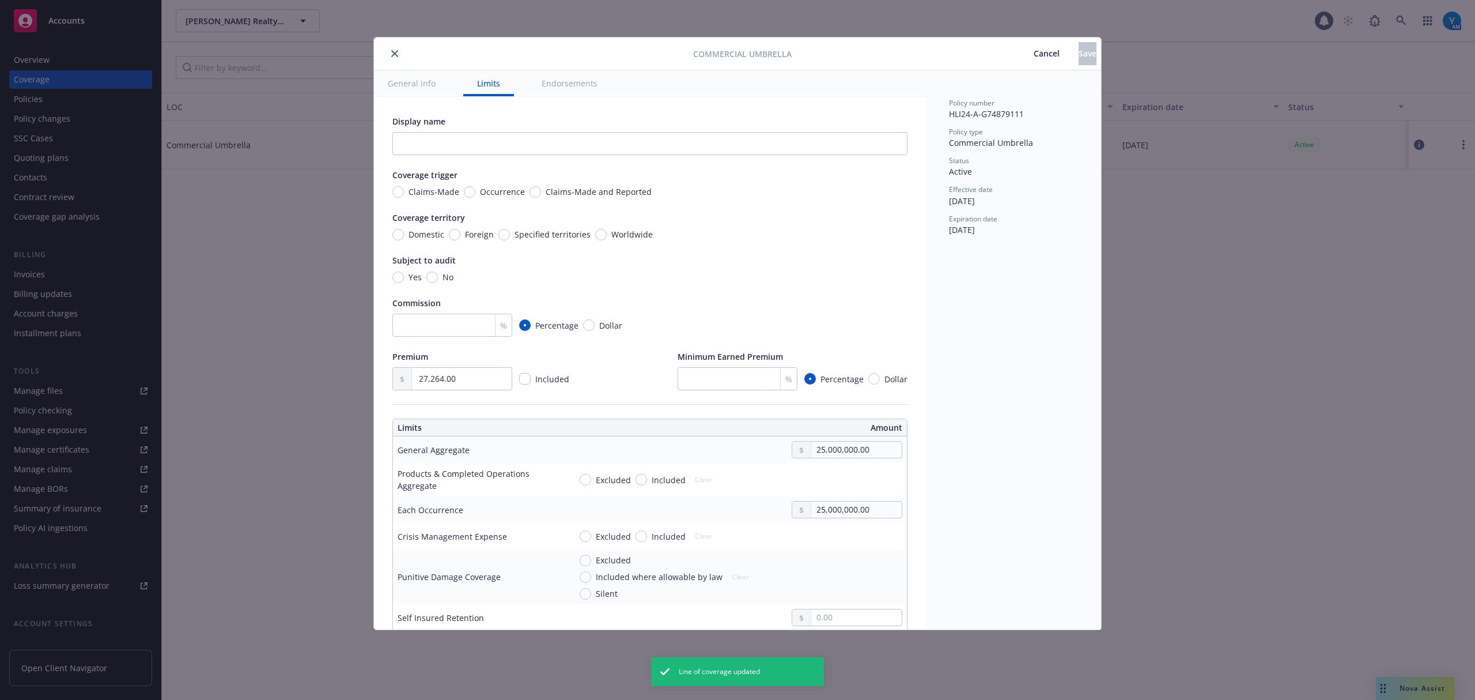
click at [393, 52] on icon "close" at bounding box center [394, 53] width 7 height 7
